Goal: Task Accomplishment & Management: Use online tool/utility

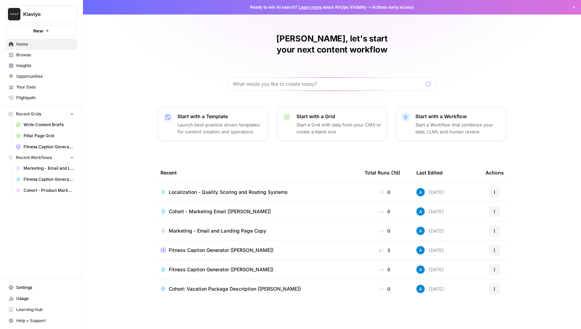
click at [44, 57] on span "Browse" at bounding box center [45, 55] width 58 height 6
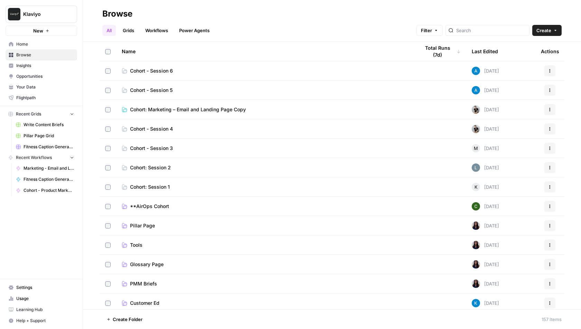
click at [161, 72] on span "Cohort - Session 6" at bounding box center [151, 70] width 43 height 7
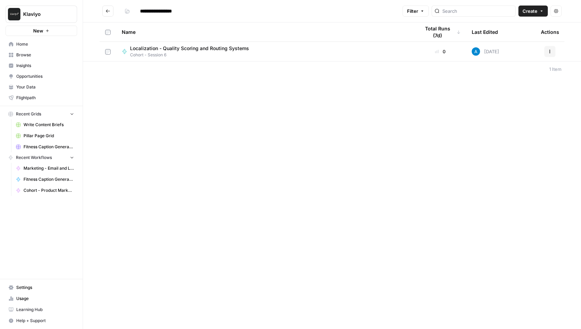
click at [169, 47] on span "Localization - Quality Scoring and Routing Systems" at bounding box center [189, 48] width 119 height 7
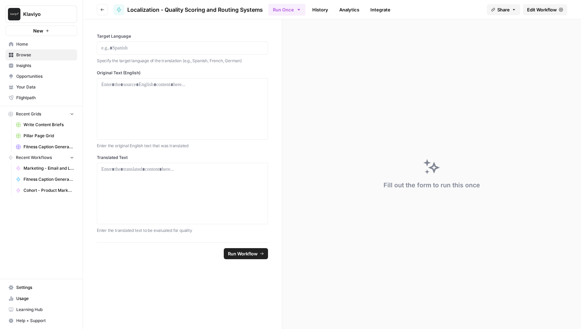
click at [550, 6] on link "Edit Workflow" at bounding box center [545, 9] width 44 height 11
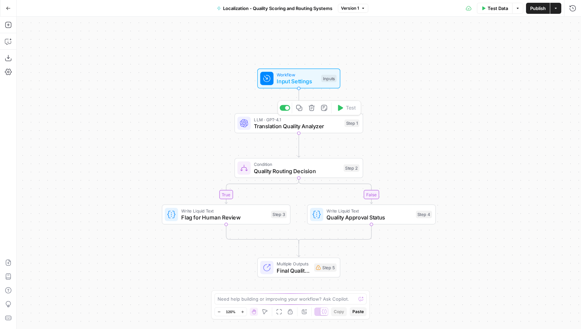
click at [330, 124] on span "Translation Quality Analyzer" at bounding box center [297, 126] width 87 height 8
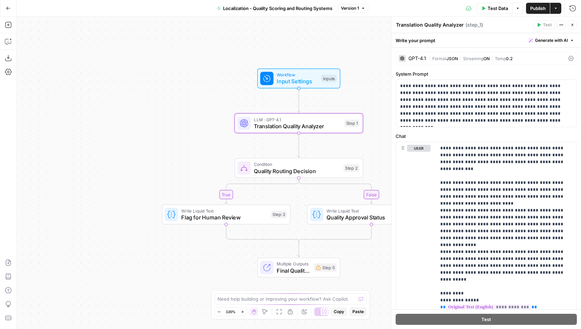
click at [573, 26] on icon "button" at bounding box center [572, 25] width 2 height 2
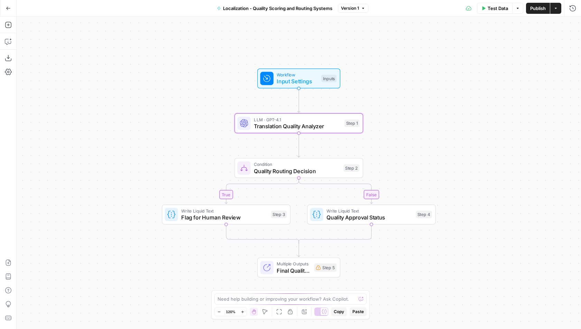
click at [492, 14] on div "Test Data Options Publish Actions Run History" at bounding box center [474, 8] width 213 height 16
click at [494, 6] on span "Test Data" at bounding box center [498, 8] width 20 height 7
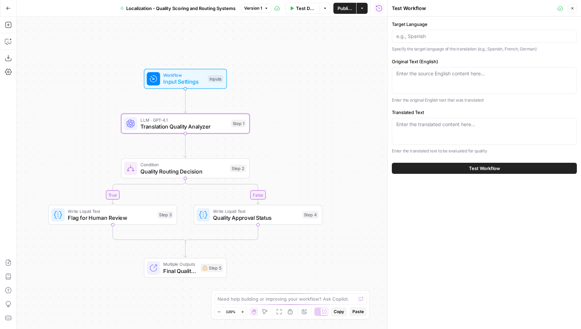
drag, startPoint x: 375, startPoint y: 52, endPoint x: 263, endPoint y: 51, distance: 111.3
click at [252, 52] on div "true false Workflow Input Settings Inputs LLM · GPT-4.1 Translation Quality Ana…" at bounding box center [202, 173] width 371 height 313
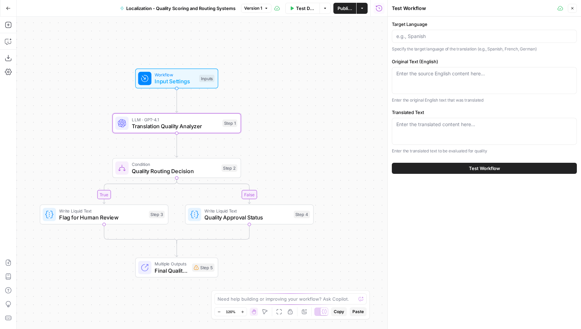
drag, startPoint x: 312, startPoint y: 62, endPoint x: 330, endPoint y: 60, distance: 18.4
click at [330, 60] on div "true false Workflow Input Settings Inputs LLM · GPT-4.1 Translation Quality Ana…" at bounding box center [202, 173] width 371 height 313
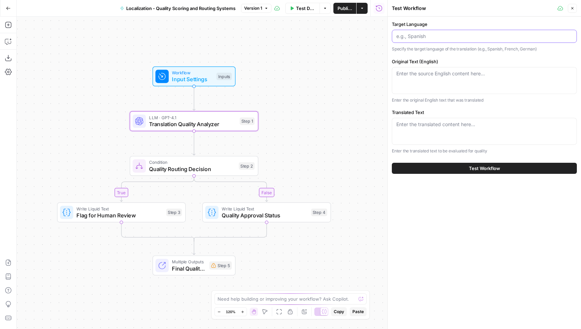
click at [416, 36] on input "Target Language" at bounding box center [484, 36] width 176 height 7
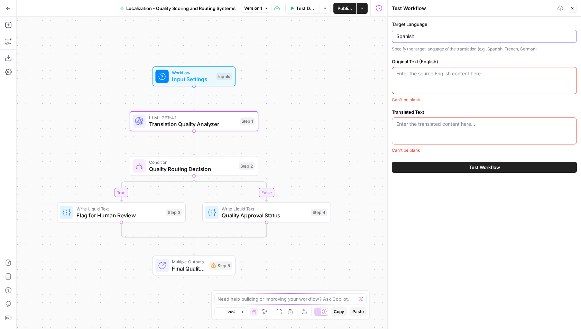
type input "Spanish"
click at [428, 73] on textarea "Original Text (English)" at bounding box center [484, 73] width 176 height 7
click at [426, 72] on textarea "Original Text (English)" at bounding box center [484, 73] width 176 height 7
paste textarea "Loremipsumd S:AM Consectet Adipi: Elitseddo ei tem incid ut laboreet Dol Magnaa…"
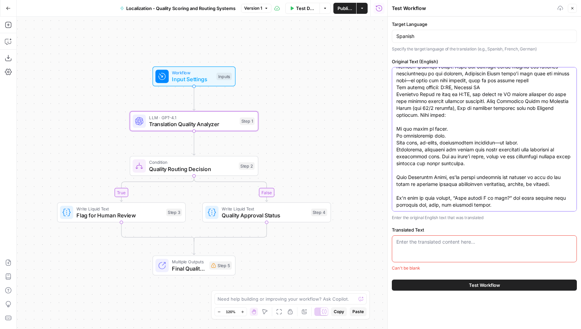
type textarea "Loremipsumd S:AM Consectet Adipi: Elitseddo ei tem incid ut laboreet Dol Magnaa…"
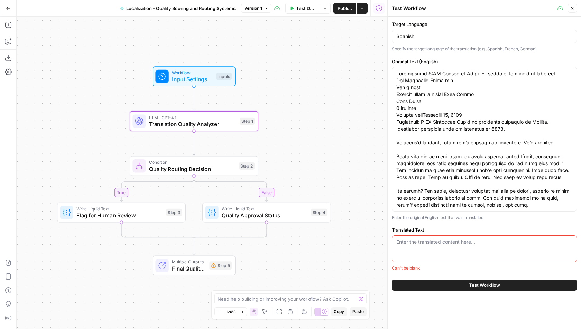
click at [439, 247] on div "Enter the translated content here..." at bounding box center [484, 248] width 185 height 27
paste textarea "Lore’i dol sita Consect adipiscinge, seddoeiusm tempo incidi, utlaboreetd, mag …"
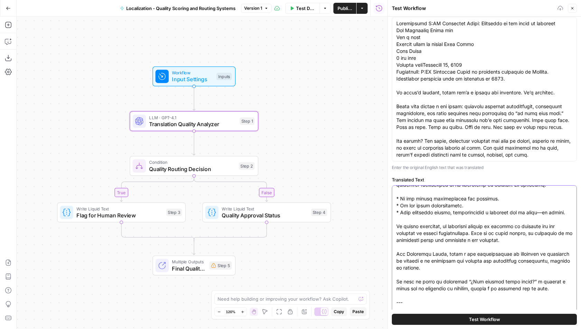
scroll to position [83, 0]
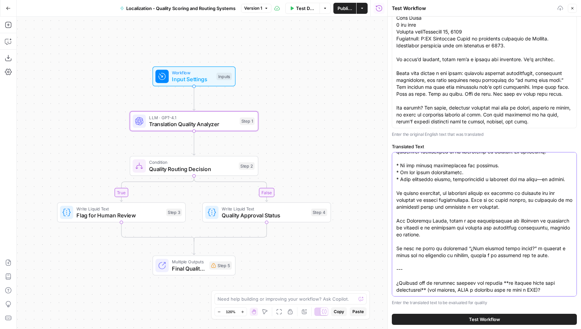
drag, startPoint x: 562, startPoint y: 290, endPoint x: 392, endPoint y: 261, distance: 171.9
click at [392, 261] on div at bounding box center [484, 224] width 185 height 145
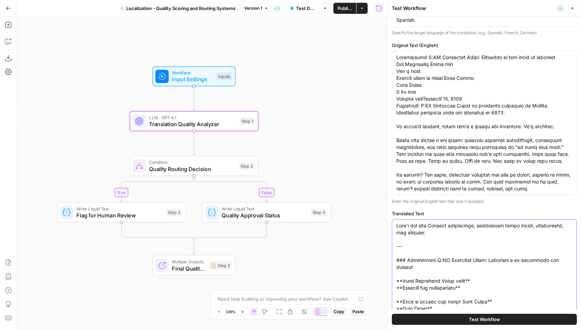
scroll to position [10, 0]
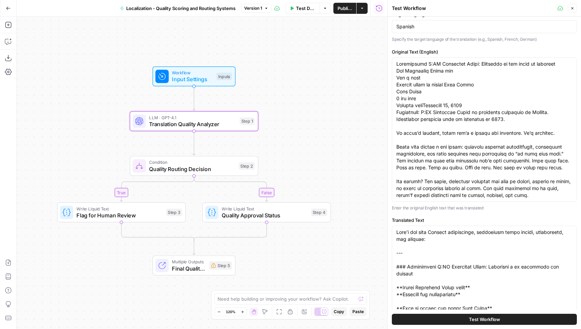
drag, startPoint x: 396, startPoint y: 267, endPoint x: 395, endPoint y: 229, distance: 38.7
click at [395, 229] on div at bounding box center [484, 298] width 185 height 145
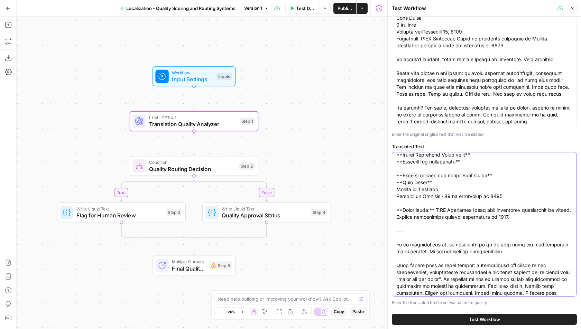
scroll to position [0, 0]
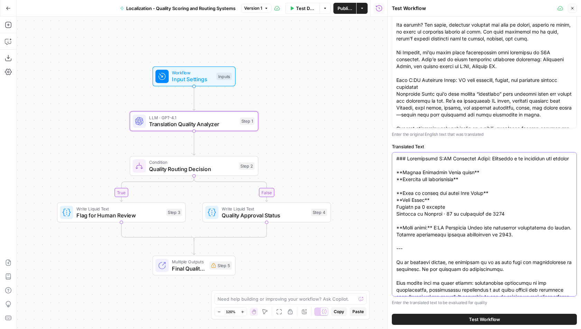
scroll to position [216, 0]
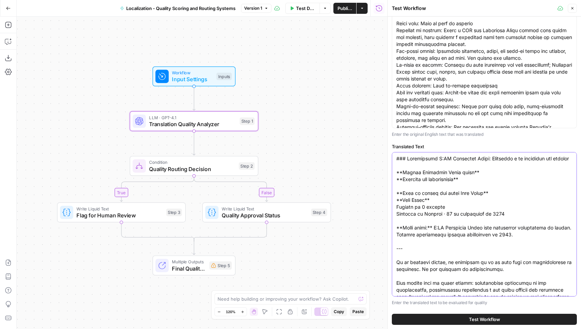
type textarea "### Loremipsumd S:AM Consectet Adipi: Elitseddo e te incididun utl etdolor **Ma…"
click at [460, 319] on button "Test Workflow" at bounding box center [484, 319] width 185 height 11
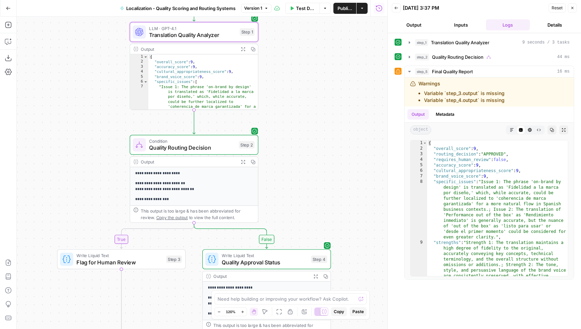
drag, startPoint x: 318, startPoint y: 242, endPoint x: 318, endPoint y: 90, distance: 151.5
click at [318, 91] on div "**********" at bounding box center [202, 173] width 371 height 313
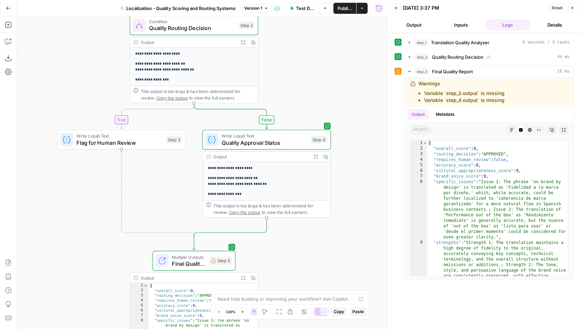
drag, startPoint x: 308, startPoint y: 143, endPoint x: 308, endPoint y: 65, distance: 77.8
click at [308, 65] on div "**********" at bounding box center [202, 173] width 371 height 313
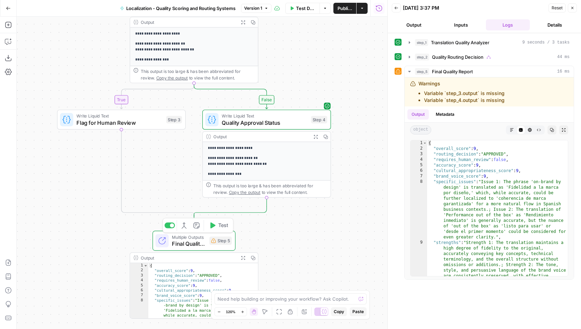
click at [194, 243] on span "Final Quality Report" at bounding box center [189, 244] width 34 height 8
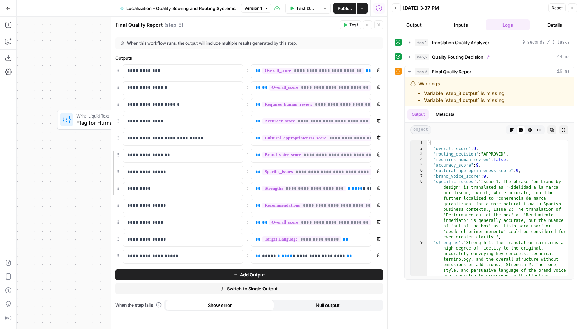
drag, startPoint x: 197, startPoint y: 144, endPoint x: 84, endPoint y: 145, distance: 113.1
click at [84, 145] on body "Klaviyo New Home Browse Insights Opportunities Your Data Flightpath Recent Grid…" at bounding box center [290, 164] width 581 height 329
click at [376, 24] on button "Close" at bounding box center [378, 24] width 9 height 9
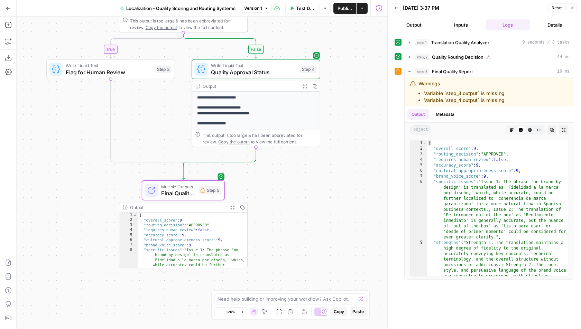
drag, startPoint x: 299, startPoint y: 58, endPoint x: 288, endPoint y: 3, distance: 56.1
click at [288, 3] on div "**********" at bounding box center [193, 164] width 387 height 329
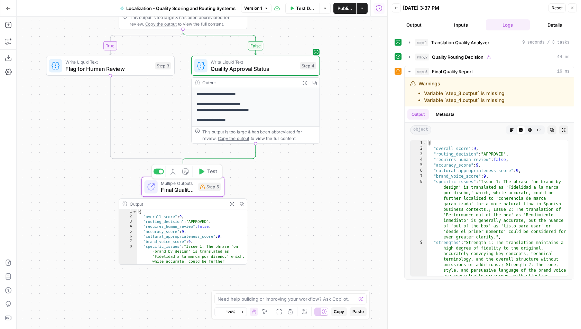
click at [183, 183] on span "Multiple Outputs" at bounding box center [178, 183] width 34 height 7
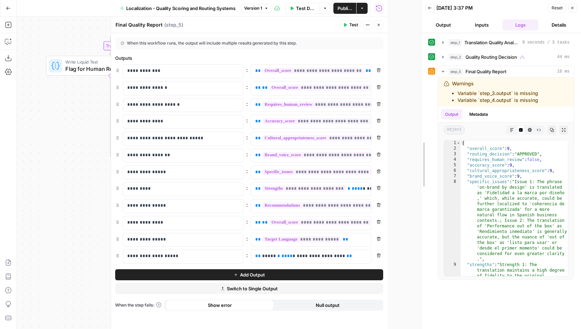
drag, startPoint x: 386, startPoint y: 95, endPoint x: 420, endPoint y: 95, distance: 33.5
click at [420, 95] on div at bounding box center [421, 164] width 7 height 329
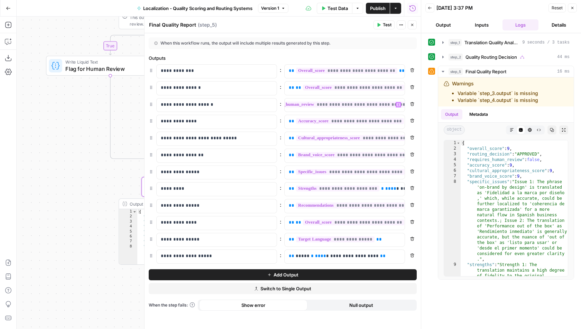
scroll to position [0, 35]
click at [413, 21] on button "Close" at bounding box center [412, 24] width 9 height 9
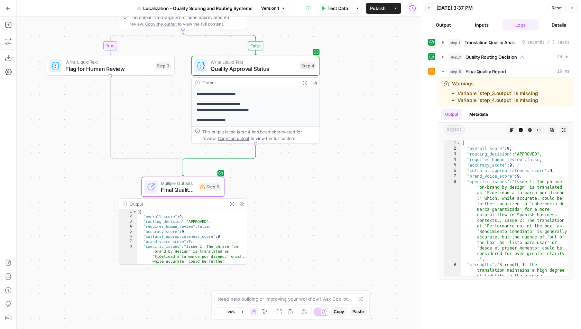
click at [373, 9] on span "Publish" at bounding box center [378, 8] width 16 height 7
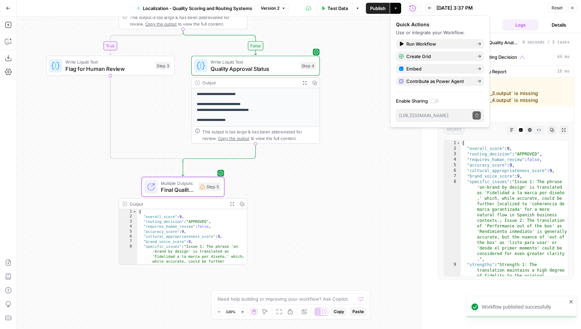
click at [335, 10] on span "Test Data" at bounding box center [337, 8] width 20 height 7
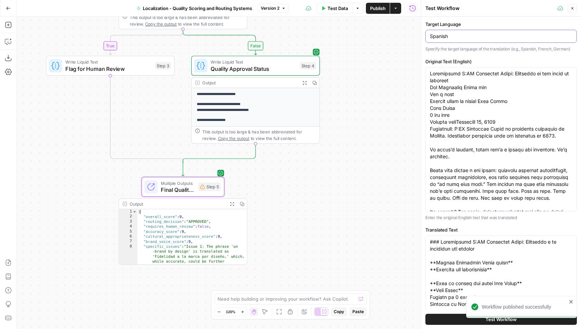
click at [465, 39] on input "Spanish" at bounding box center [501, 36] width 142 height 7
drag, startPoint x: 460, startPoint y: 38, endPoint x: 426, endPoint y: 38, distance: 34.2
click at [426, 38] on div "Spanish" at bounding box center [500, 36] width 151 height 13
type input "German"
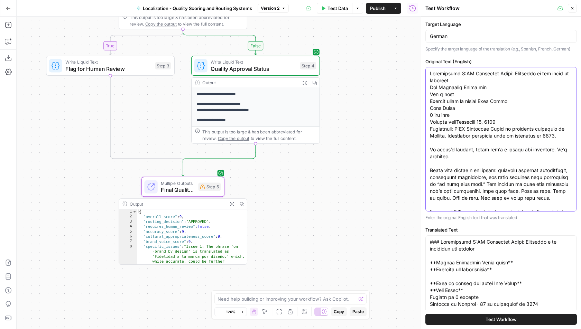
paste textarea "Lore ips dolo si amet conse 6 adipis elits Doeiusm Temporinc Utlaboree Dol Magn…"
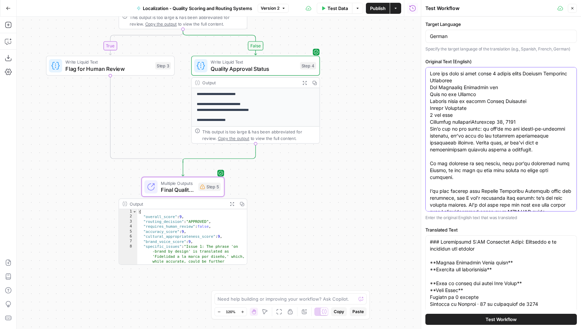
scroll to position [1763, 0]
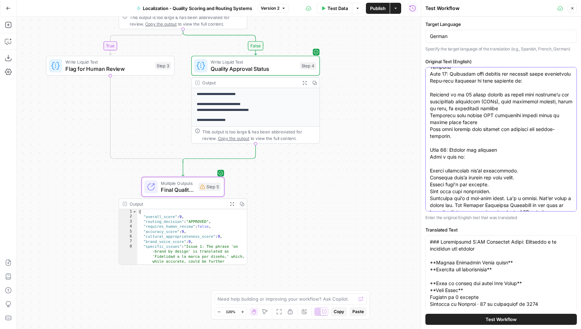
type textarea "Lore ips dolo si amet conse 6 adipis elits Doeiusm Temporinc Utlaboree Dol Magn…"
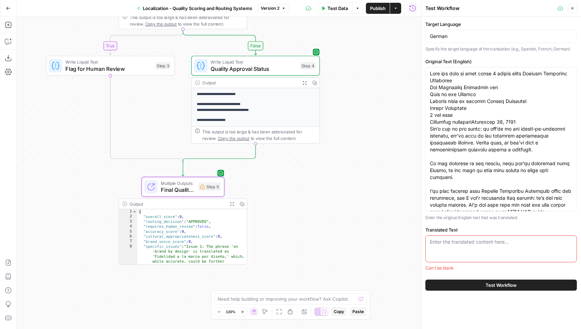
click at [449, 244] on textarea "Translated Text" at bounding box center [501, 242] width 142 height 7
paste textarea "Lore’i dol sita, consecte Adipis elitseddoei — temporinci utl etdo, magnaaliq, …"
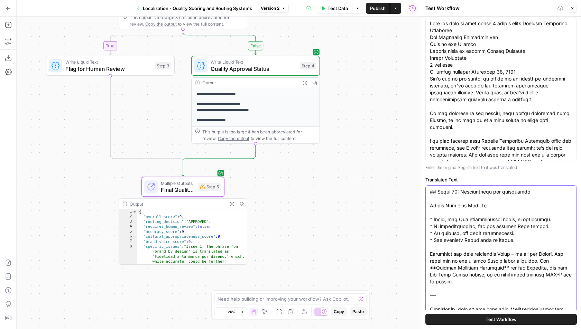
scroll to position [83, 0]
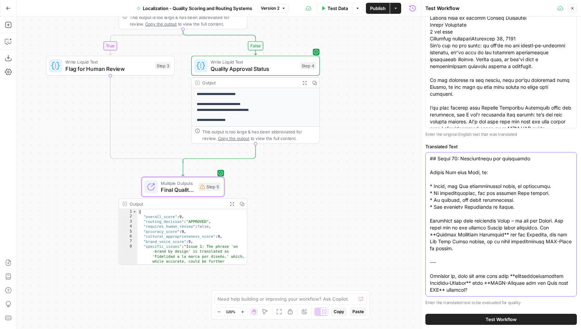
drag, startPoint x: 479, startPoint y: 291, endPoint x: 426, endPoint y: 259, distance: 61.8
click at [426, 259] on div at bounding box center [500, 224] width 151 height 145
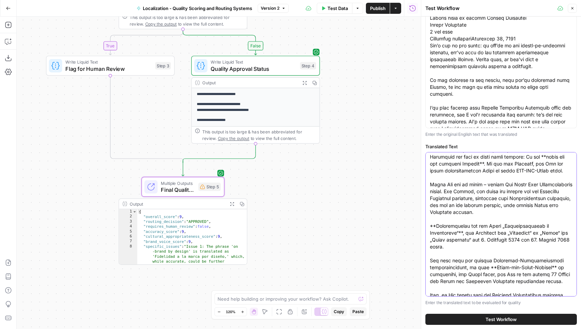
scroll to position [0, 0]
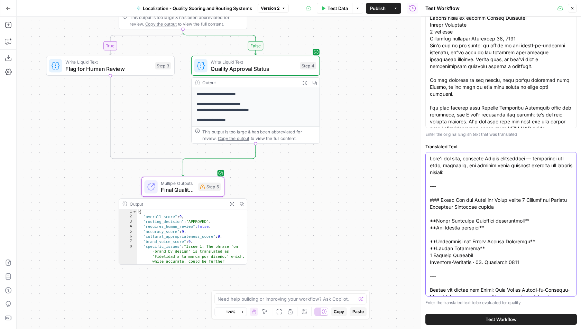
drag, startPoint x: 430, startPoint y: 200, endPoint x: 424, endPoint y: 154, distance: 46.7
click at [424, 154] on div "Test Workflow Close Target Language German Specify the target language of the t…" at bounding box center [501, 164] width 160 height 329
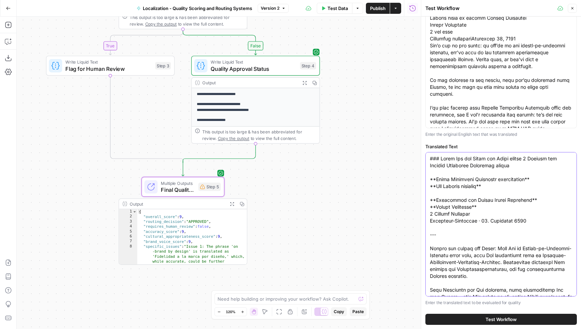
type textarea "### Lorem Ips dol Sitam con Adipi elitse 5 Doeiusm tem Incidid Utlaboree Dolore…"
click at [471, 318] on button "Test Workflow" at bounding box center [500, 319] width 151 height 11
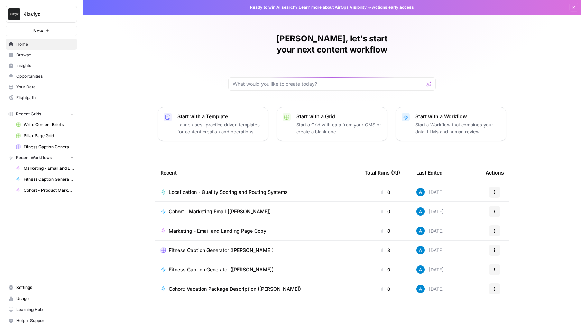
click at [58, 54] on span "Browse" at bounding box center [45, 55] width 58 height 6
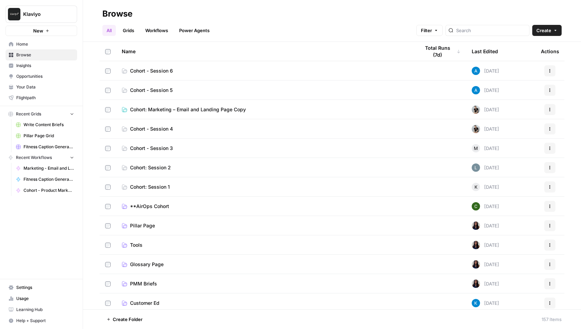
click at [159, 70] on span "Cohort - Session 6" at bounding box center [151, 70] width 43 height 7
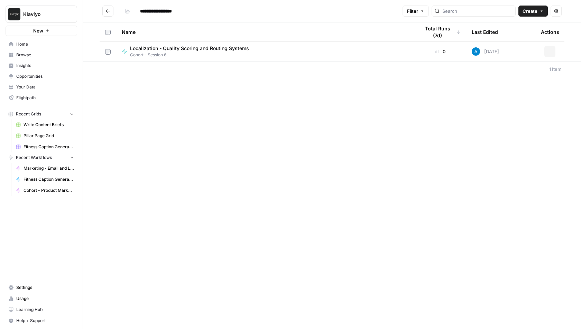
click at [535, 9] on span "Create" at bounding box center [529, 11] width 15 height 7
click at [521, 26] on span "Grid" at bounding box center [520, 27] width 39 height 7
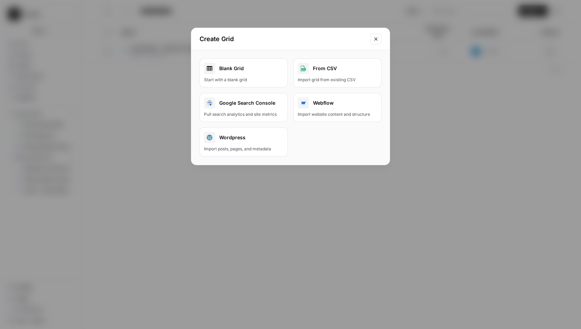
click at [259, 77] on div "Start with a blank grid" at bounding box center [243, 80] width 79 height 6
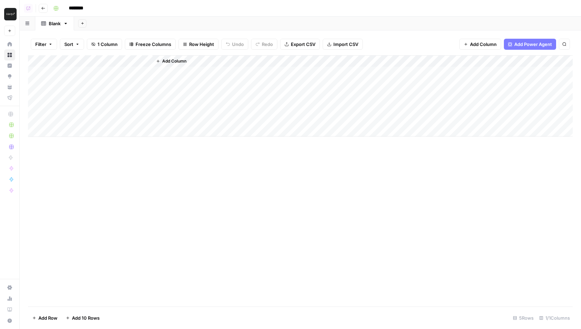
click at [83, 7] on input "********" at bounding box center [85, 8] width 39 height 11
type input "**********"
click at [57, 7] on rect "button" at bounding box center [56, 8] width 4 height 4
click at [72, 72] on span "Purple" at bounding box center [88, 73] width 50 height 7
click at [179, 20] on div "Add Sheet" at bounding box center [327, 24] width 507 height 14
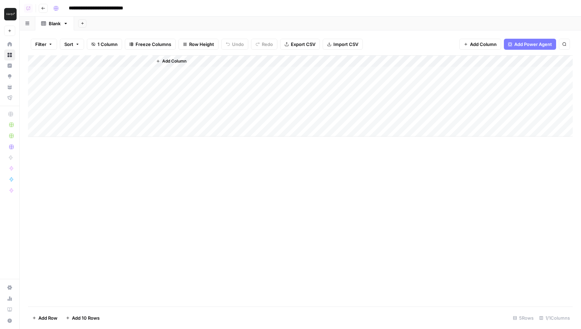
click at [177, 62] on span "Add Column" at bounding box center [174, 61] width 24 height 6
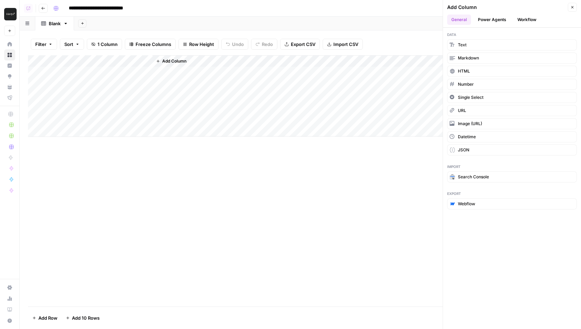
click at [493, 21] on button "Power Agents" at bounding box center [492, 20] width 37 height 10
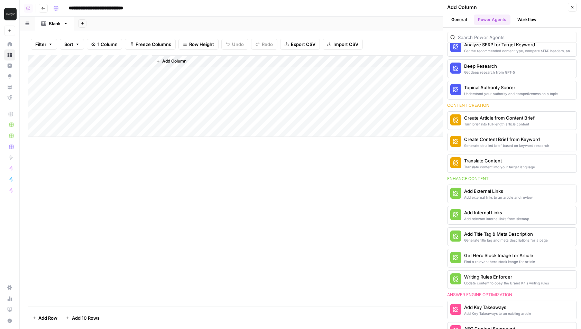
scroll to position [35, 0]
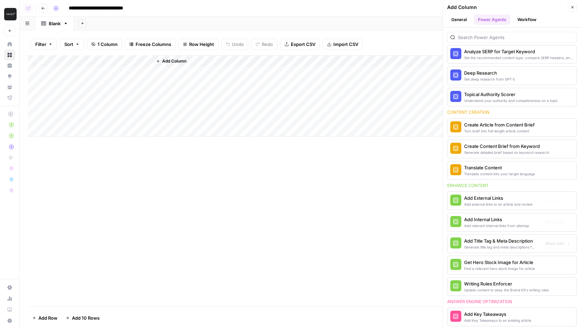
click at [493, 164] on div "Translate Content" at bounding box center [499, 167] width 71 height 7
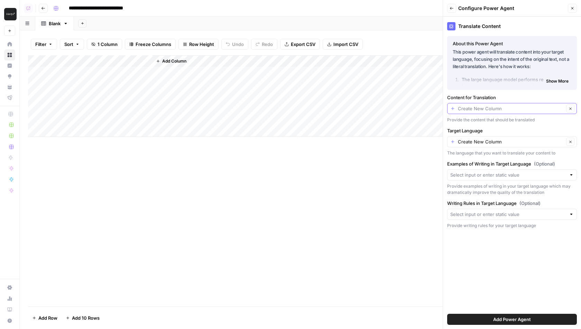
click at [491, 107] on input "Content for Translation" at bounding box center [511, 108] width 106 height 7
click at [477, 144] on span "Title" at bounding box center [510, 146] width 115 height 7
type input "Title"
click at [480, 146] on div "Create New Column Clear" at bounding box center [512, 141] width 130 height 11
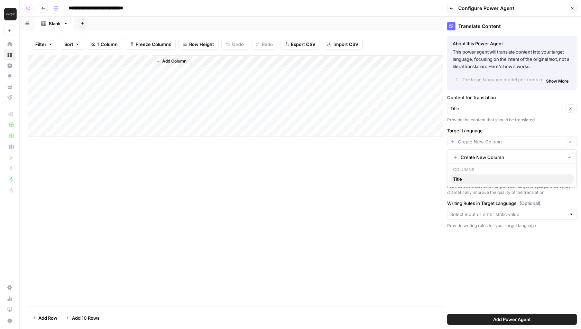
click at [472, 178] on span "Title" at bounding box center [510, 179] width 115 height 7
type input "Title"
click at [508, 316] on span "Add Power Agent" at bounding box center [512, 319] width 38 height 7
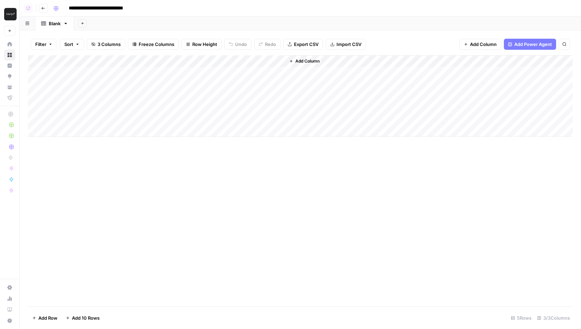
click at [108, 62] on div "Add Column" at bounding box center [300, 96] width 545 height 82
click at [85, 78] on input "Title" at bounding box center [93, 77] width 70 height 7
type input "Content"
click at [304, 61] on span "Add Column" at bounding box center [307, 61] width 24 height 6
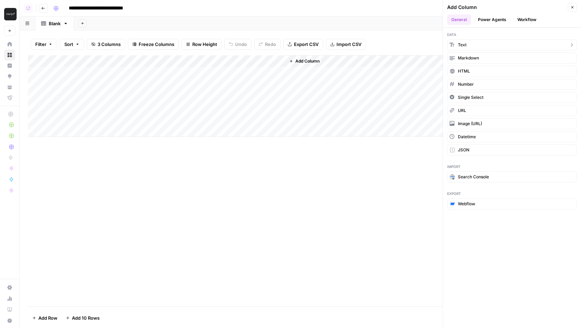
click at [464, 45] on span "Text" at bounding box center [462, 45] width 9 height 6
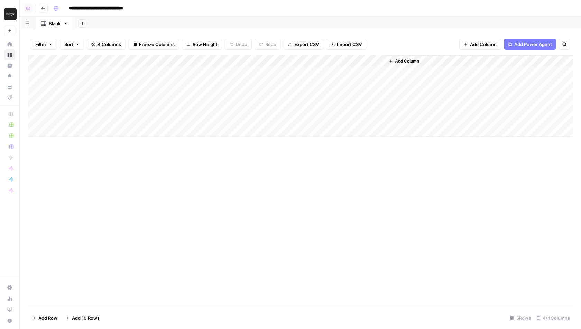
drag, startPoint x: 331, startPoint y: 61, endPoint x: 196, endPoint y: 61, distance: 134.9
click at [196, 61] on div "Add Column" at bounding box center [300, 96] width 545 height 82
click at [193, 61] on div "Add Column" at bounding box center [300, 96] width 545 height 82
click at [190, 76] on input "New Column" at bounding box center [193, 77] width 70 height 7
type input "Target Language"
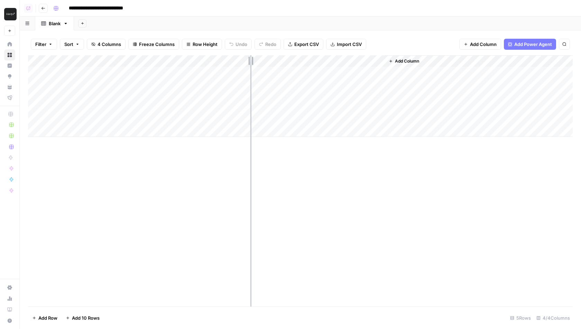
drag, startPoint x: 250, startPoint y: 61, endPoint x: 213, endPoint y: 61, distance: 37.7
click at [213, 61] on div "Add Column" at bounding box center [300, 96] width 545 height 82
click at [240, 189] on div "Add Column" at bounding box center [300, 180] width 545 height 251
click at [243, 64] on div "Add Column" at bounding box center [300, 96] width 545 height 82
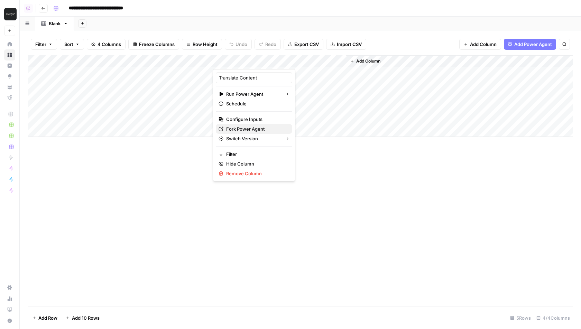
click at [236, 127] on span "Fork Power Agent" at bounding box center [256, 129] width 61 height 7
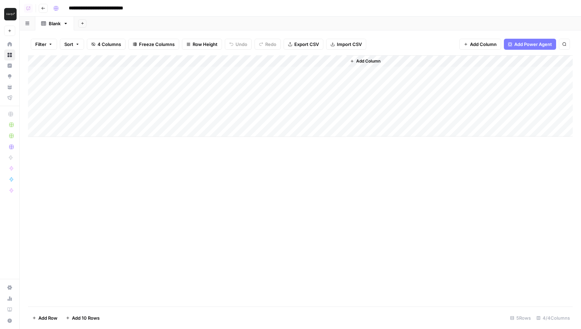
click at [246, 59] on div "Add Column" at bounding box center [300, 96] width 545 height 82
click at [65, 25] on icon "button" at bounding box center [65, 23] width 5 height 5
click at [81, 36] on span "Rename Sheet" at bounding box center [93, 36] width 33 height 7
type input "**********"
click at [186, 22] on div "Add Sheet" at bounding box center [339, 24] width 484 height 14
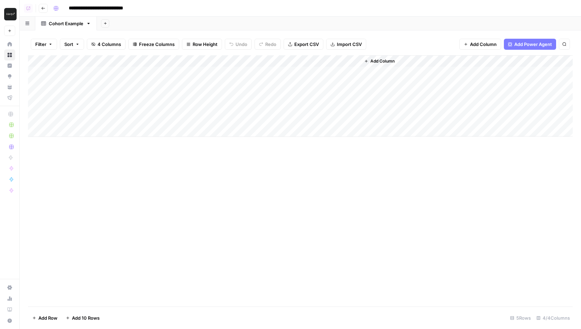
click at [112, 72] on div "Add Column" at bounding box center [300, 96] width 545 height 82
type textarea "**********"
click at [230, 191] on div "Add Column" at bounding box center [300, 180] width 545 height 251
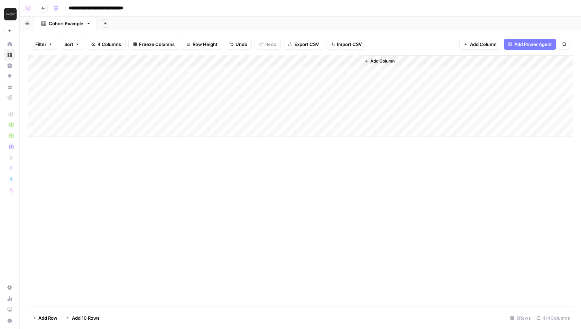
click at [186, 74] on div "Add Column" at bounding box center [300, 96] width 545 height 82
type textarea "******"
click at [225, 196] on div "Add Column" at bounding box center [300, 180] width 545 height 251
click at [258, 63] on div "Add Column" at bounding box center [300, 96] width 545 height 82
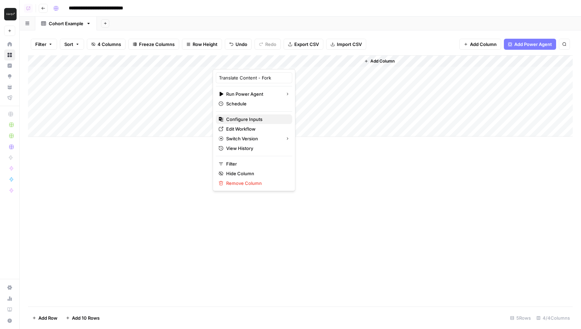
click at [253, 118] on span "Configure Inputs" at bounding box center [256, 119] width 61 height 7
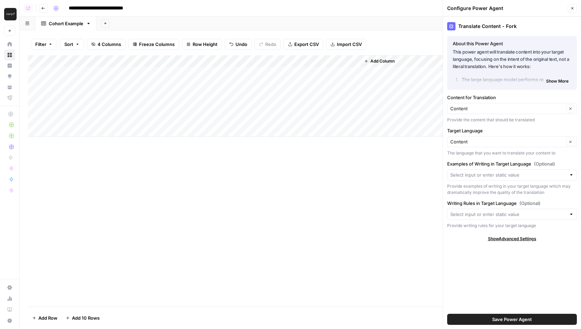
click at [484, 145] on div "Content Clear" at bounding box center [512, 141] width 130 height 11
click at [483, 167] on span "Target Language" at bounding box center [506, 167] width 107 height 7
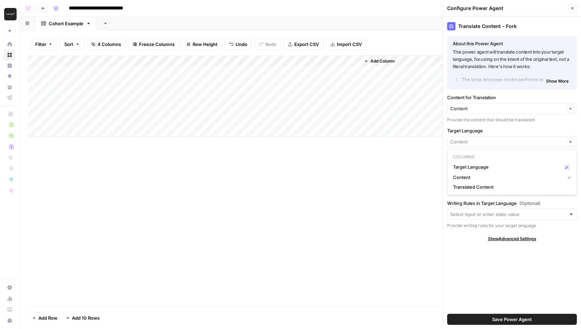
type input "Target Language"
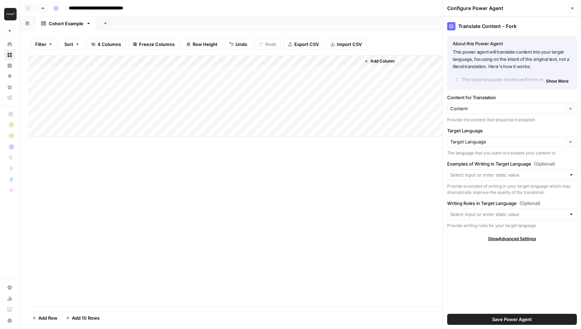
click at [505, 323] on button "Save Power Agent" at bounding box center [512, 319] width 130 height 11
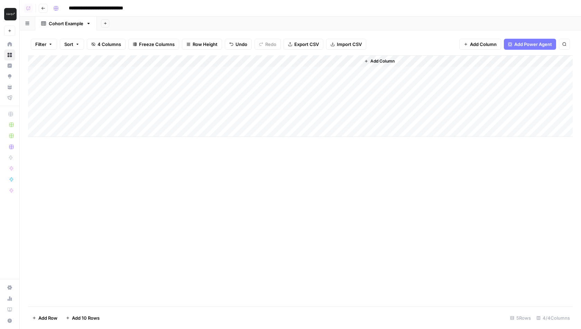
click at [261, 61] on div "Add Column" at bounding box center [300, 96] width 545 height 82
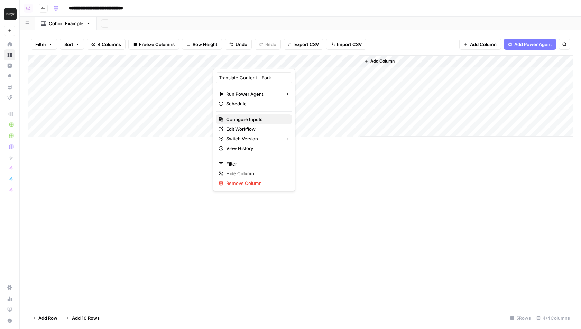
click at [246, 119] on span "Configure Inputs" at bounding box center [256, 119] width 61 height 7
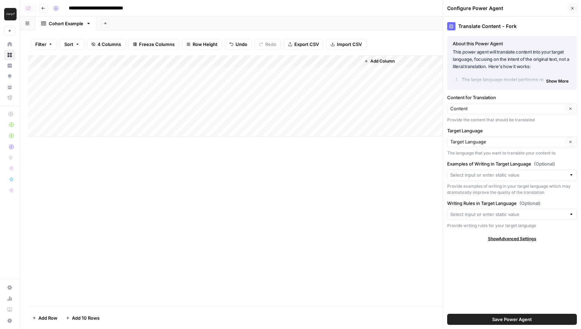
click at [574, 9] on icon "button" at bounding box center [572, 8] width 4 height 4
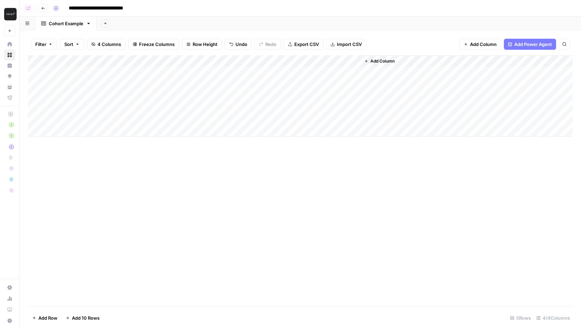
click at [258, 73] on div "Add Column" at bounding box center [300, 96] width 545 height 82
click at [352, 73] on div "Add Column" at bounding box center [300, 96] width 545 height 82
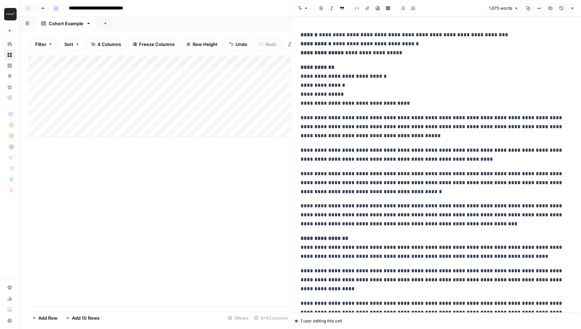
click at [573, 8] on icon "button" at bounding box center [572, 8] width 4 height 4
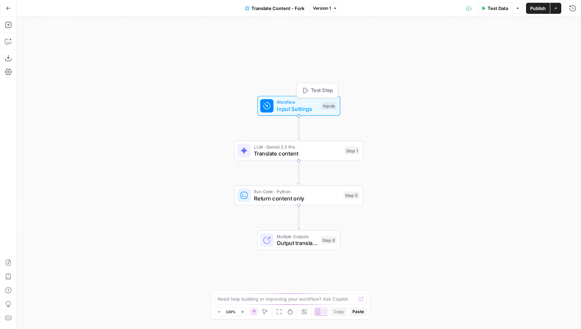
click at [294, 106] on span "Input Settings" at bounding box center [297, 109] width 41 height 8
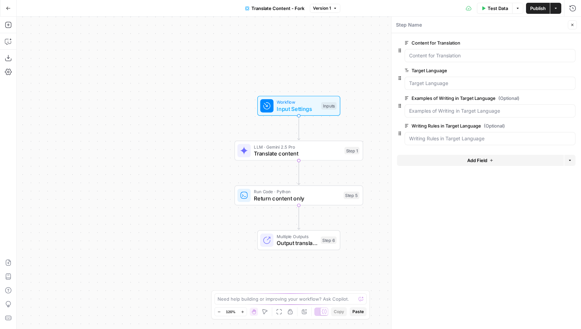
click at [572, 24] on icon "button" at bounding box center [572, 25] width 2 height 2
